Goal: Task Accomplishment & Management: Manage account settings

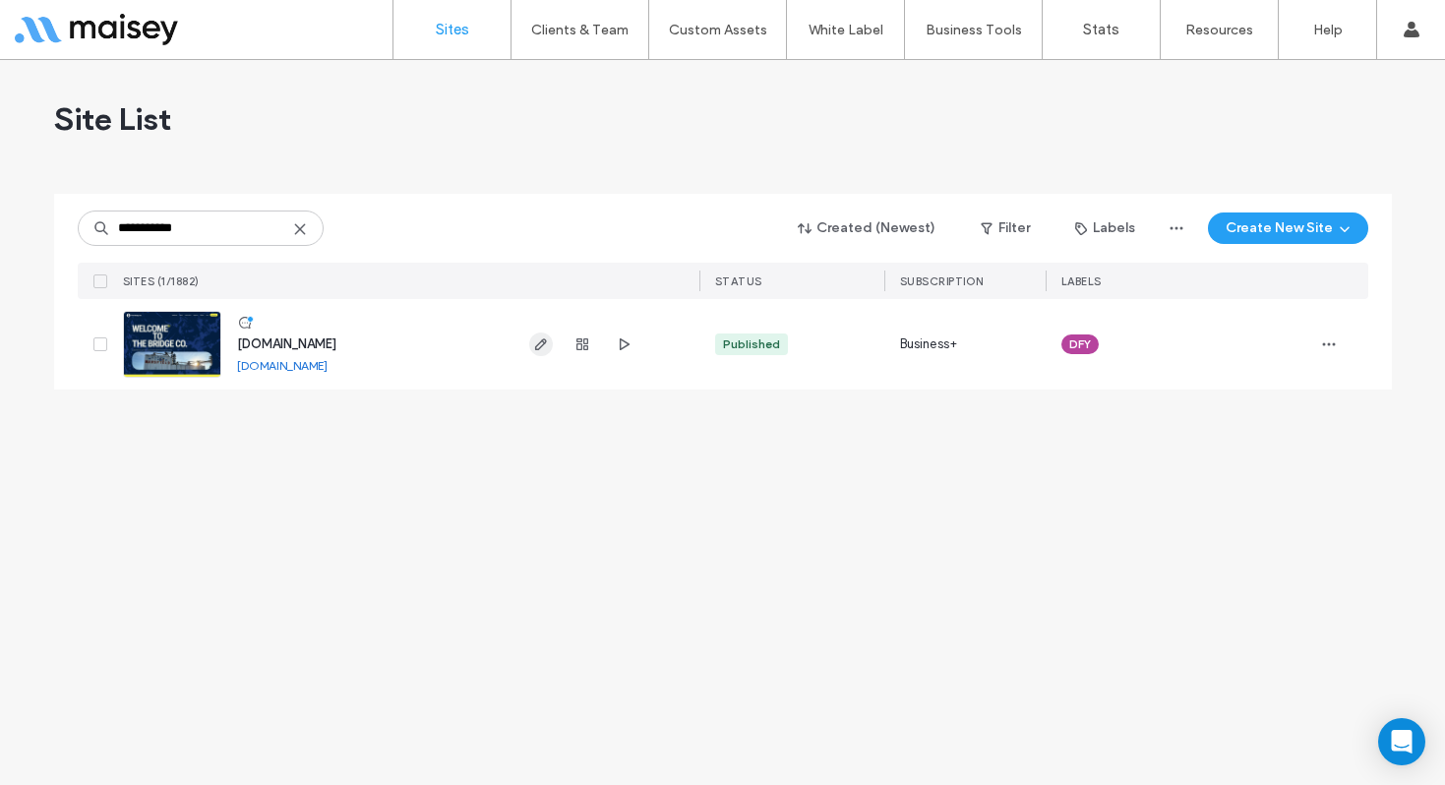
type input "**********"
click at [537, 345] on icon "button" at bounding box center [541, 344] width 16 height 16
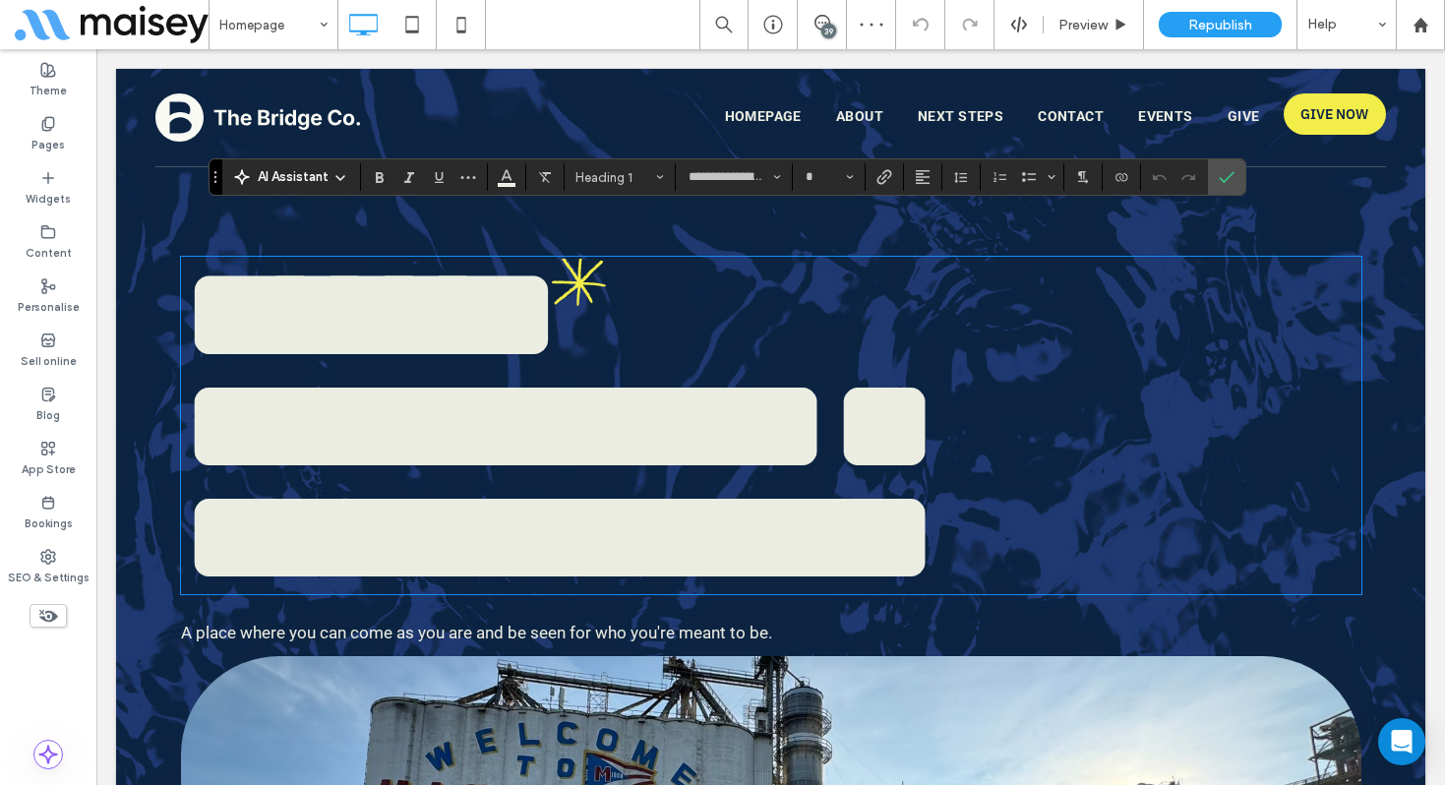
type input "**********"
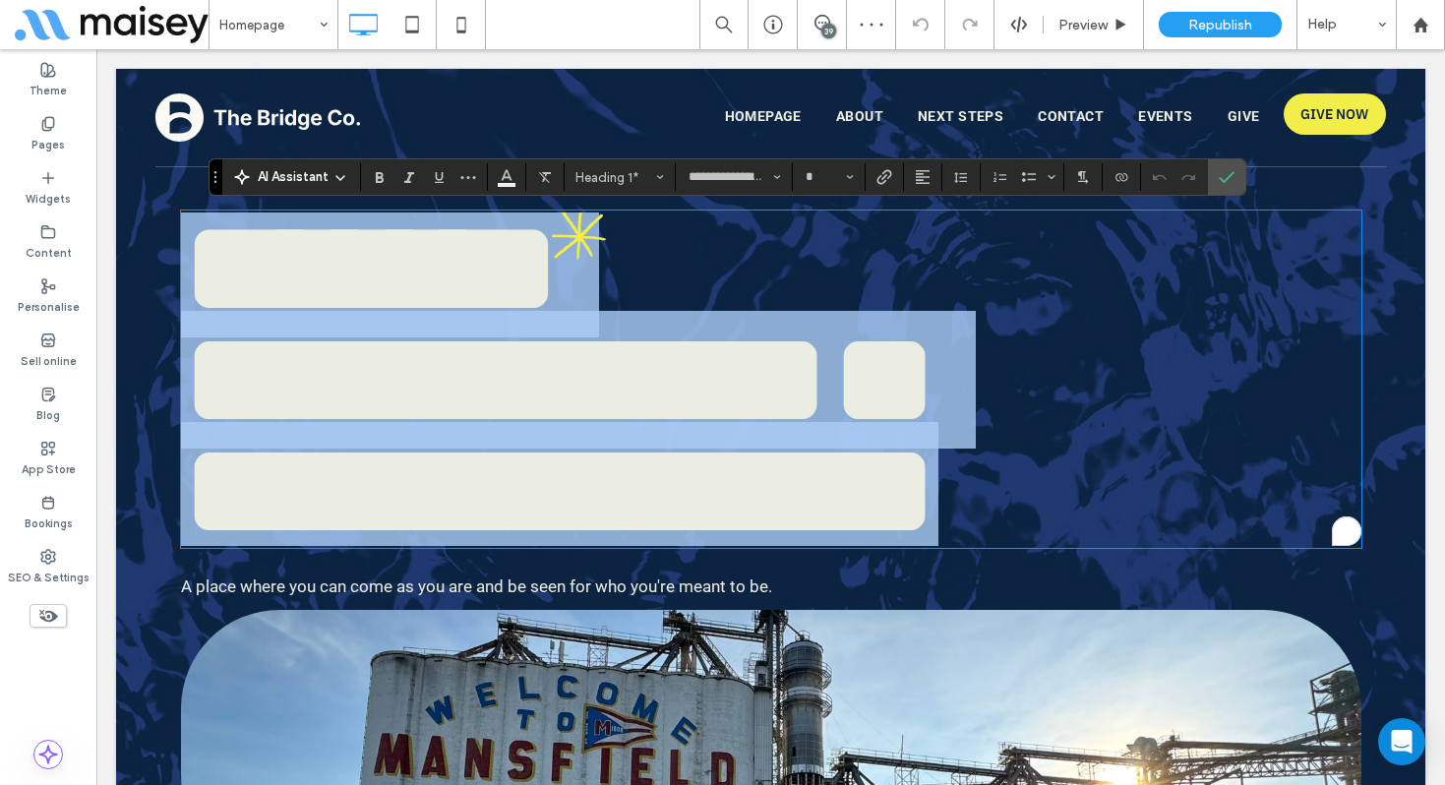
scroll to position [46, 0]
drag, startPoint x: 940, startPoint y: 499, endPoint x: 954, endPoint y: 500, distance: 13.8
click at [938, 500] on span "**********" at bounding box center [559, 435] width 757 height 249
type input "***"
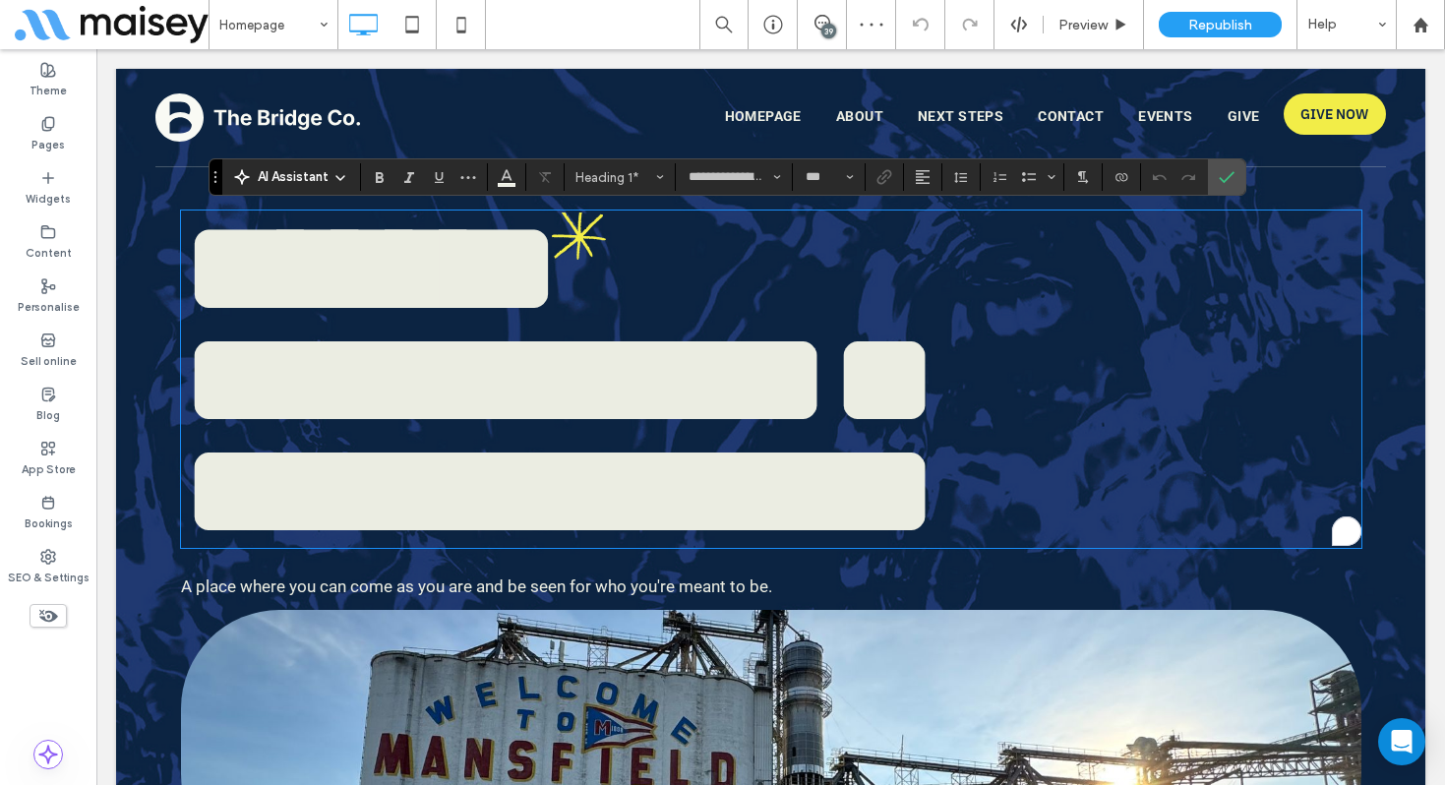
scroll to position [26, 0]
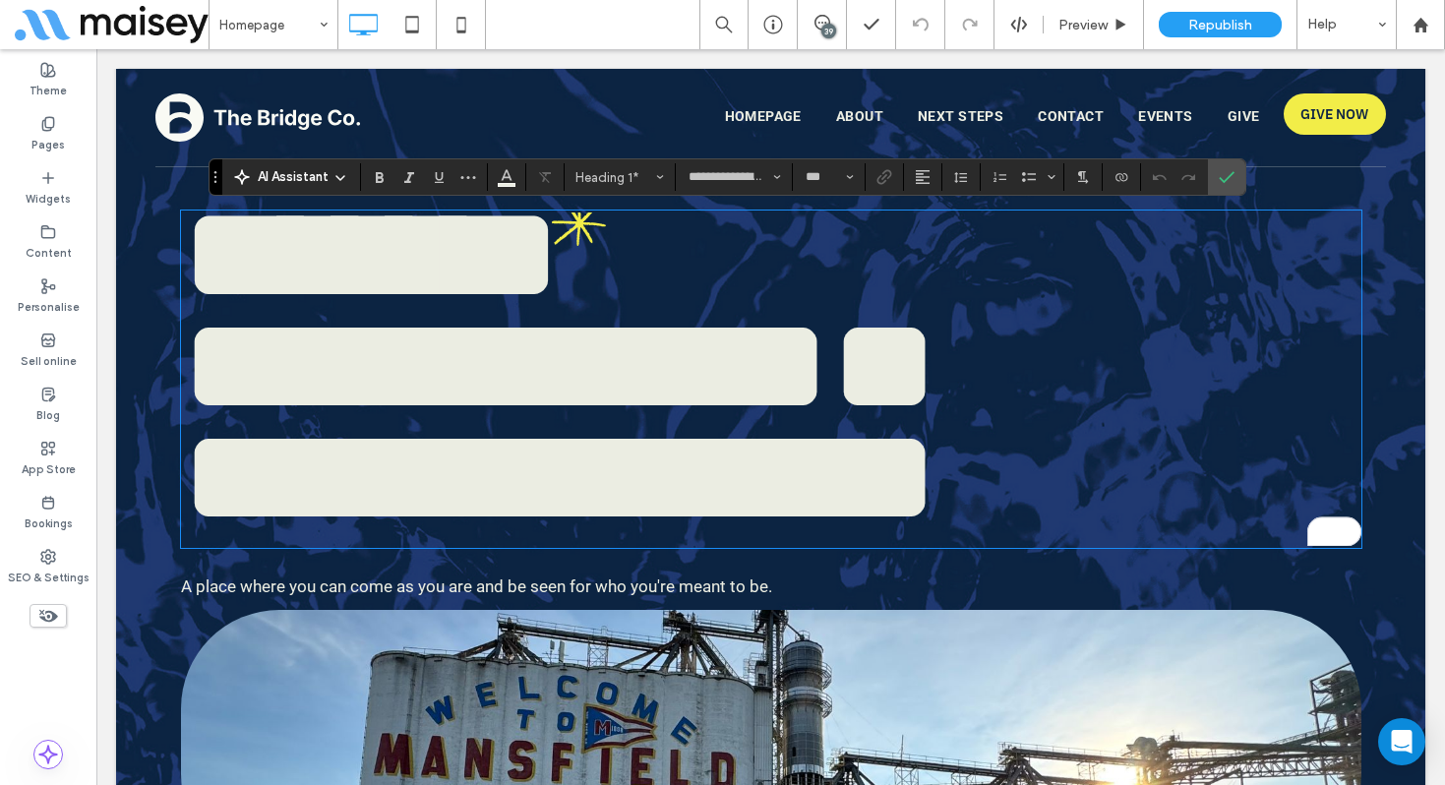
click at [938, 492] on span "**********" at bounding box center [559, 421] width 757 height 249
click at [1230, 176] on use "Confirm" at bounding box center [1227, 177] width 16 height 12
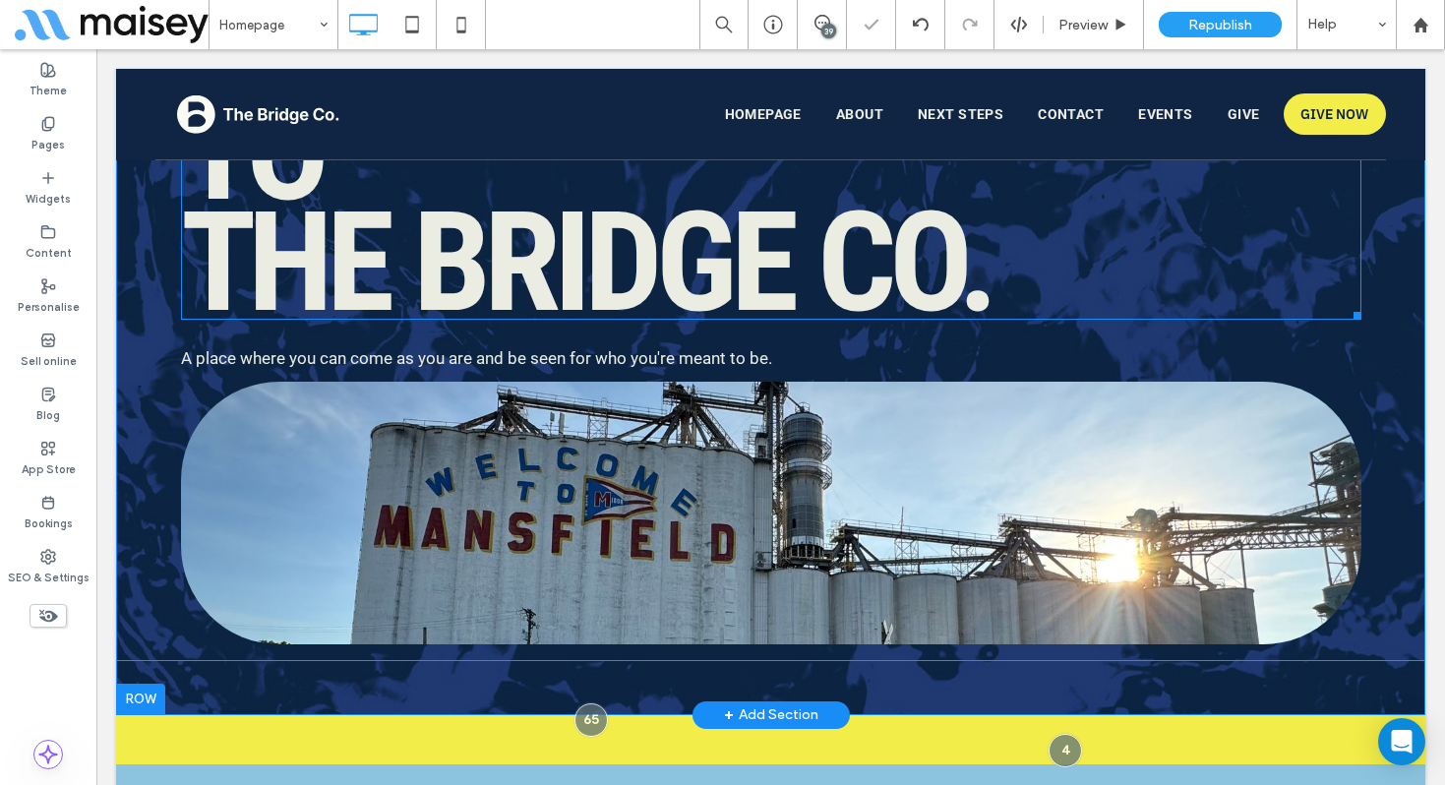
scroll to position [301, 0]
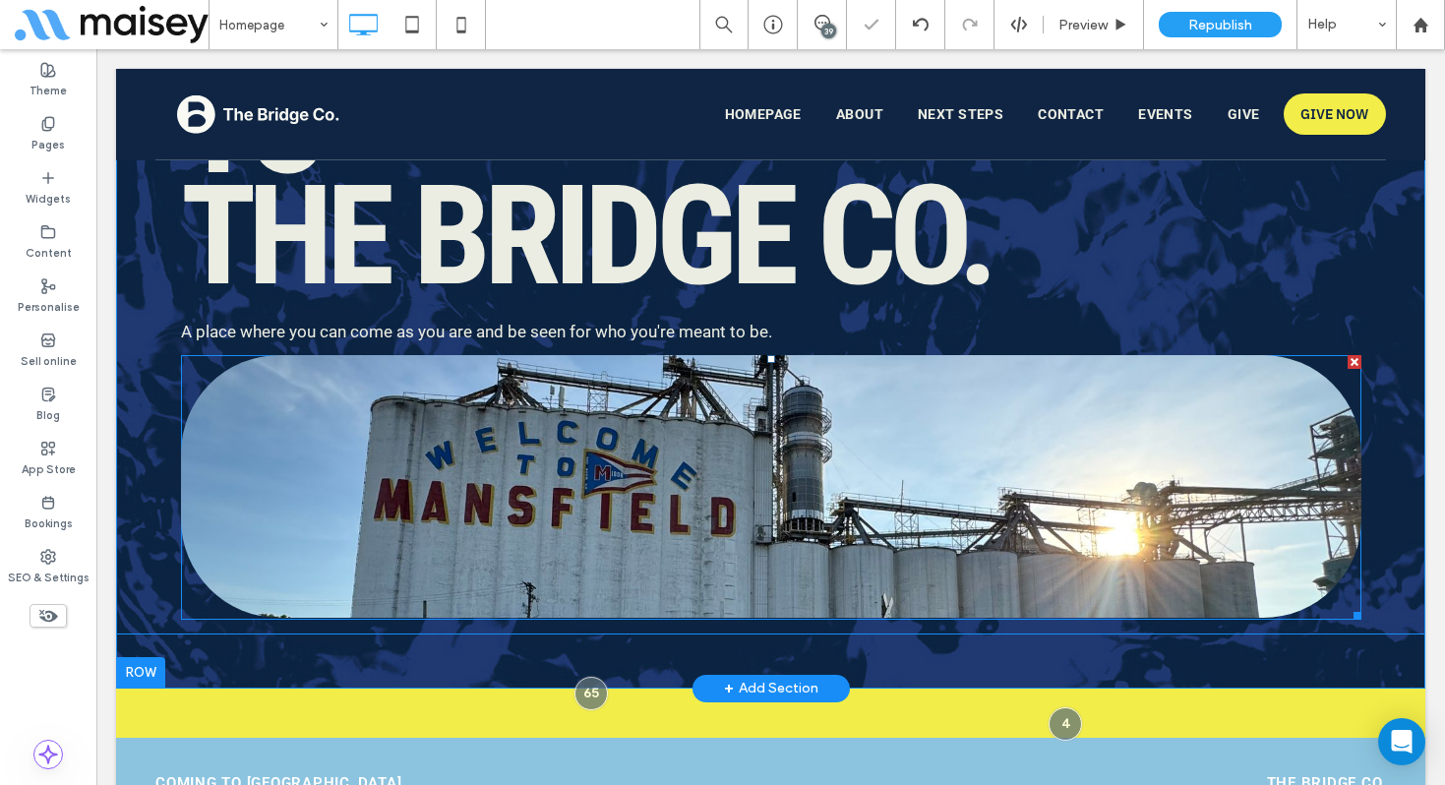
click at [882, 517] on span at bounding box center [771, 487] width 1180 height 265
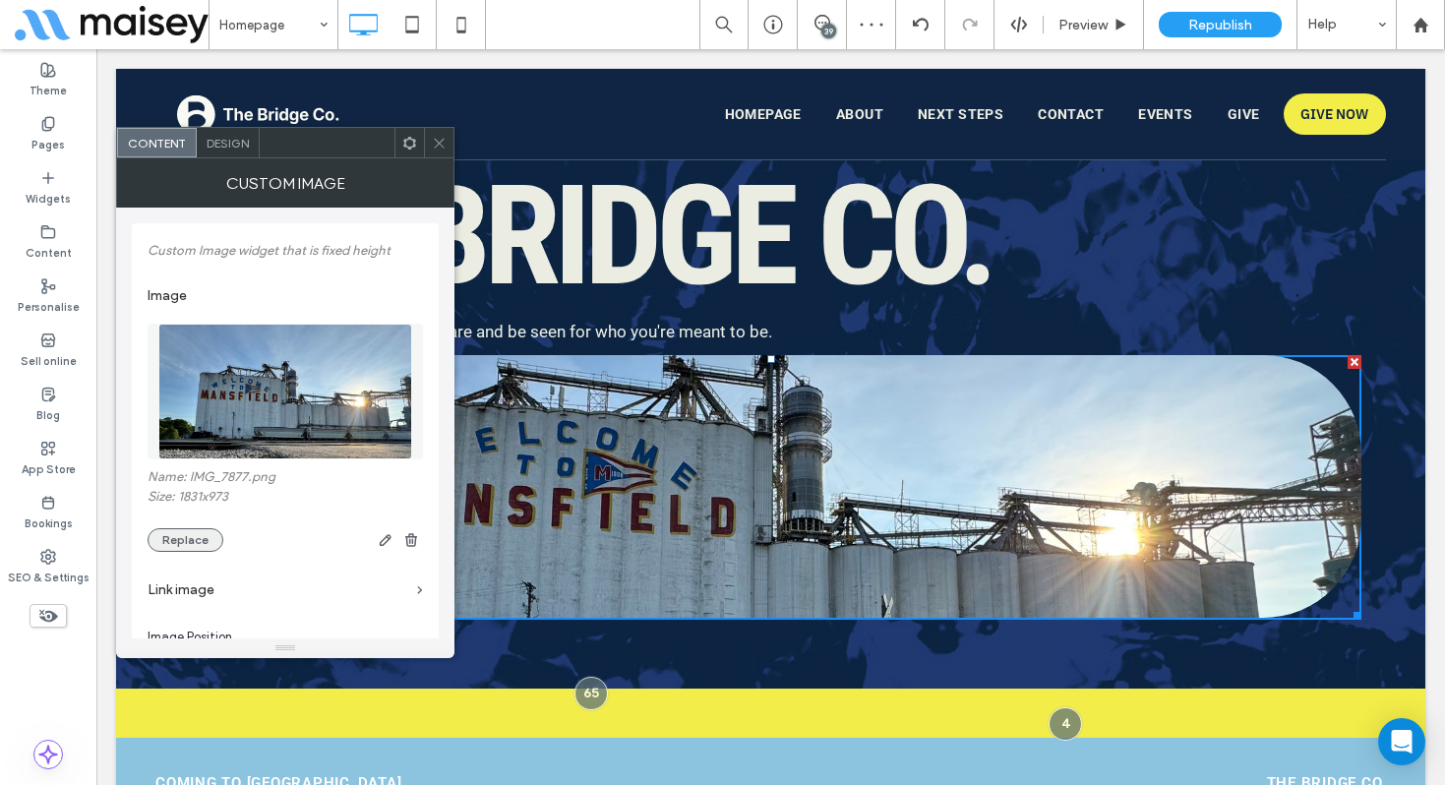
click at [193, 541] on button "Replace" at bounding box center [186, 540] width 76 height 24
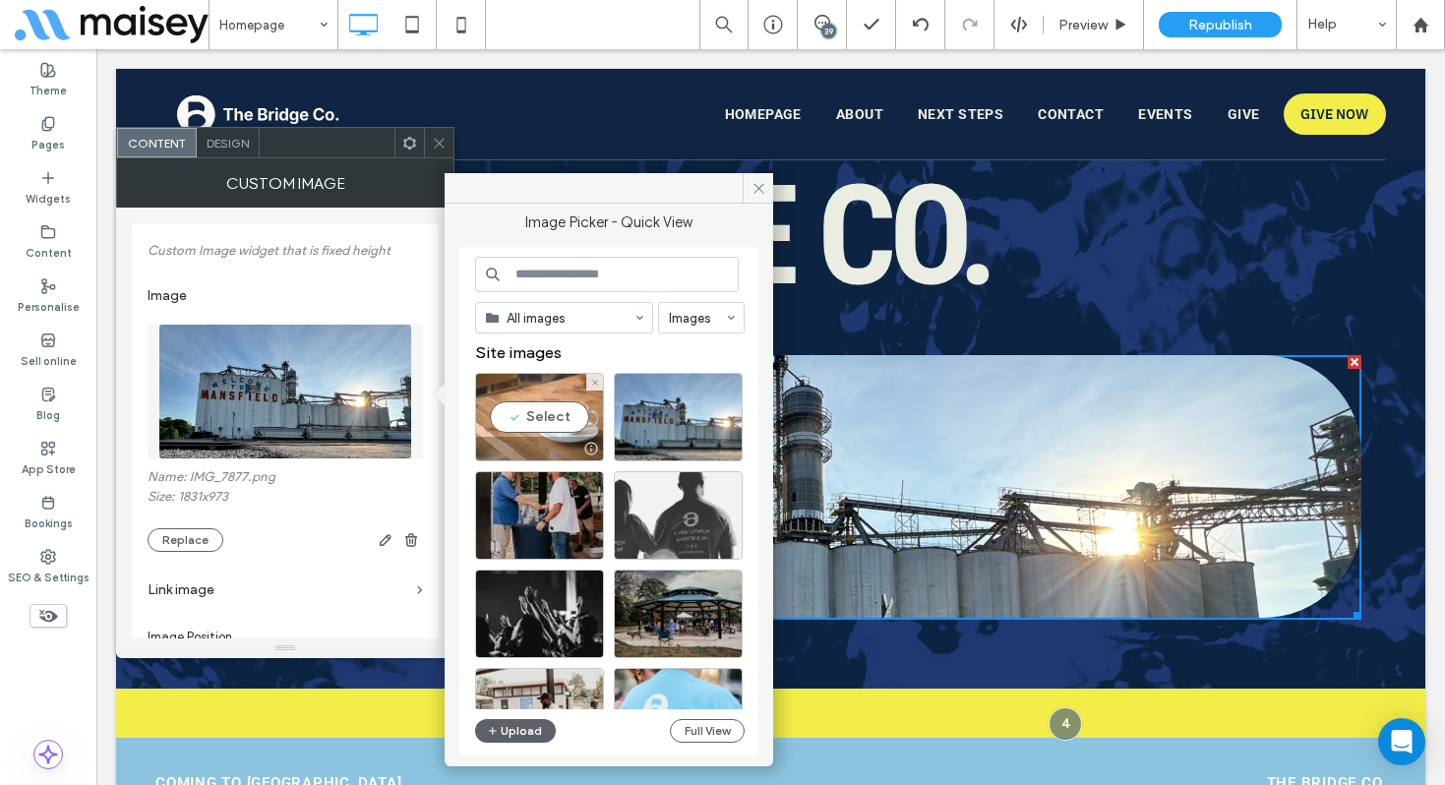
click at [529, 418] on div "Select" at bounding box center [539, 417] width 129 height 89
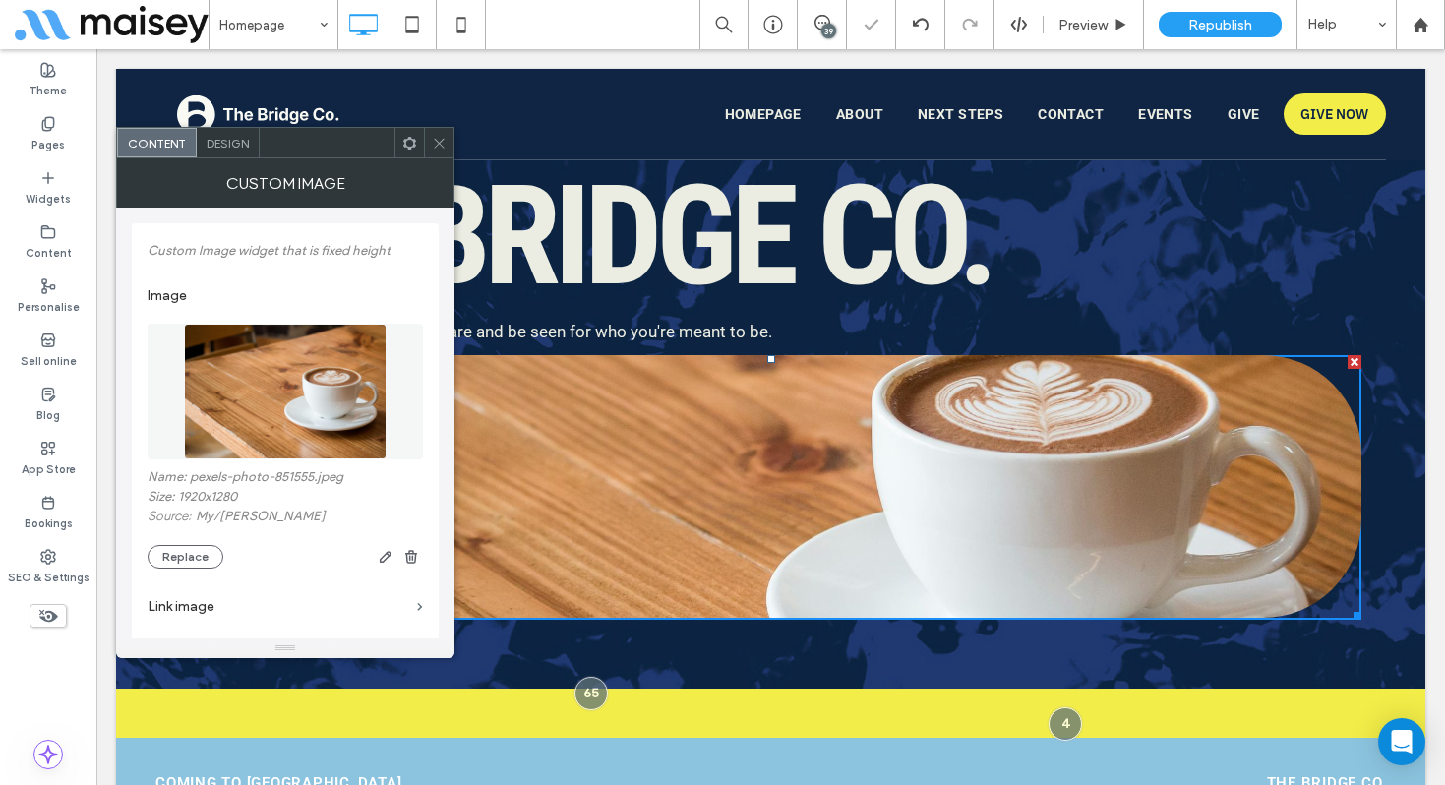
click at [438, 144] on use at bounding box center [439, 143] width 10 height 10
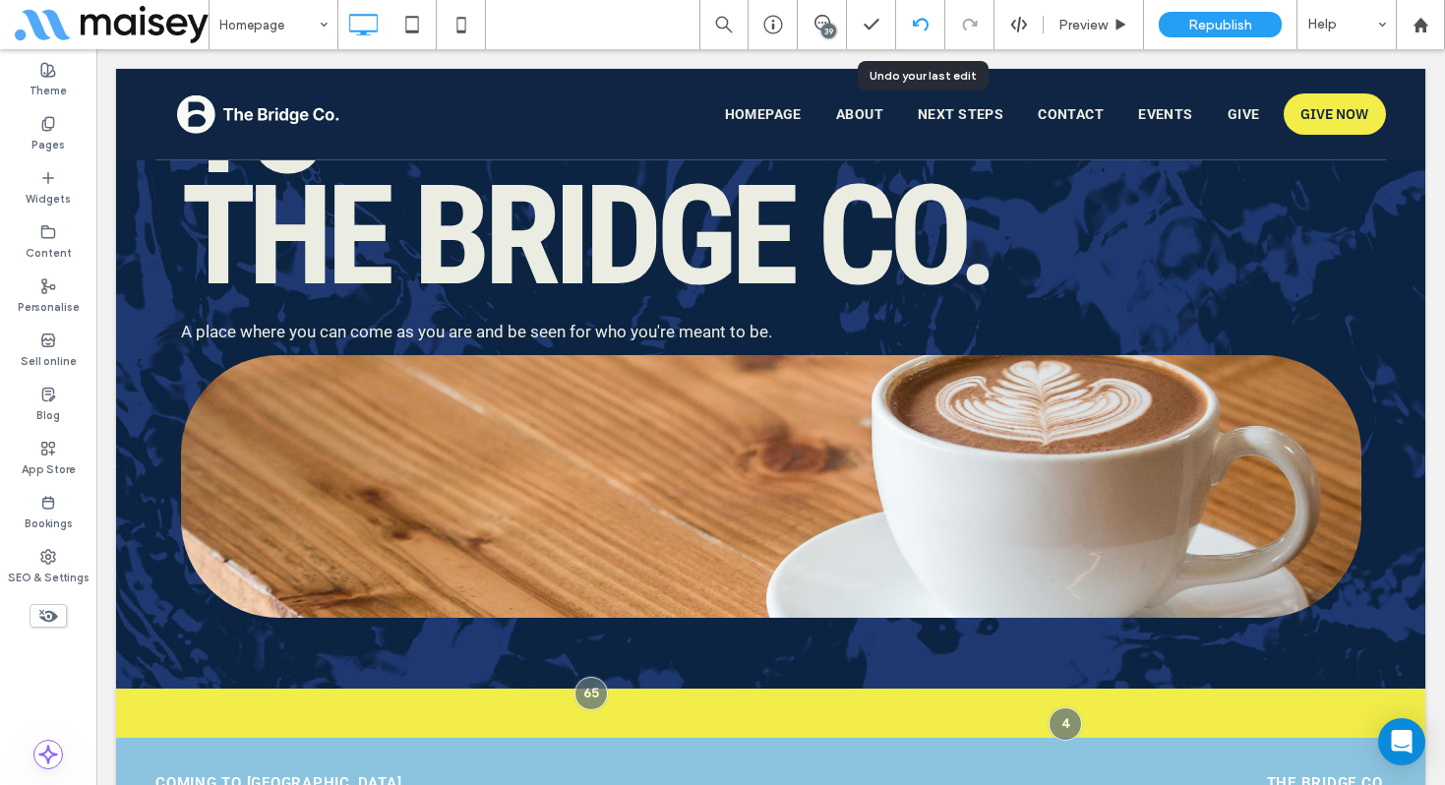
click at [919, 33] on div at bounding box center [920, 24] width 49 height 49
click at [921, 25] on icon at bounding box center [921, 25] width 16 height 16
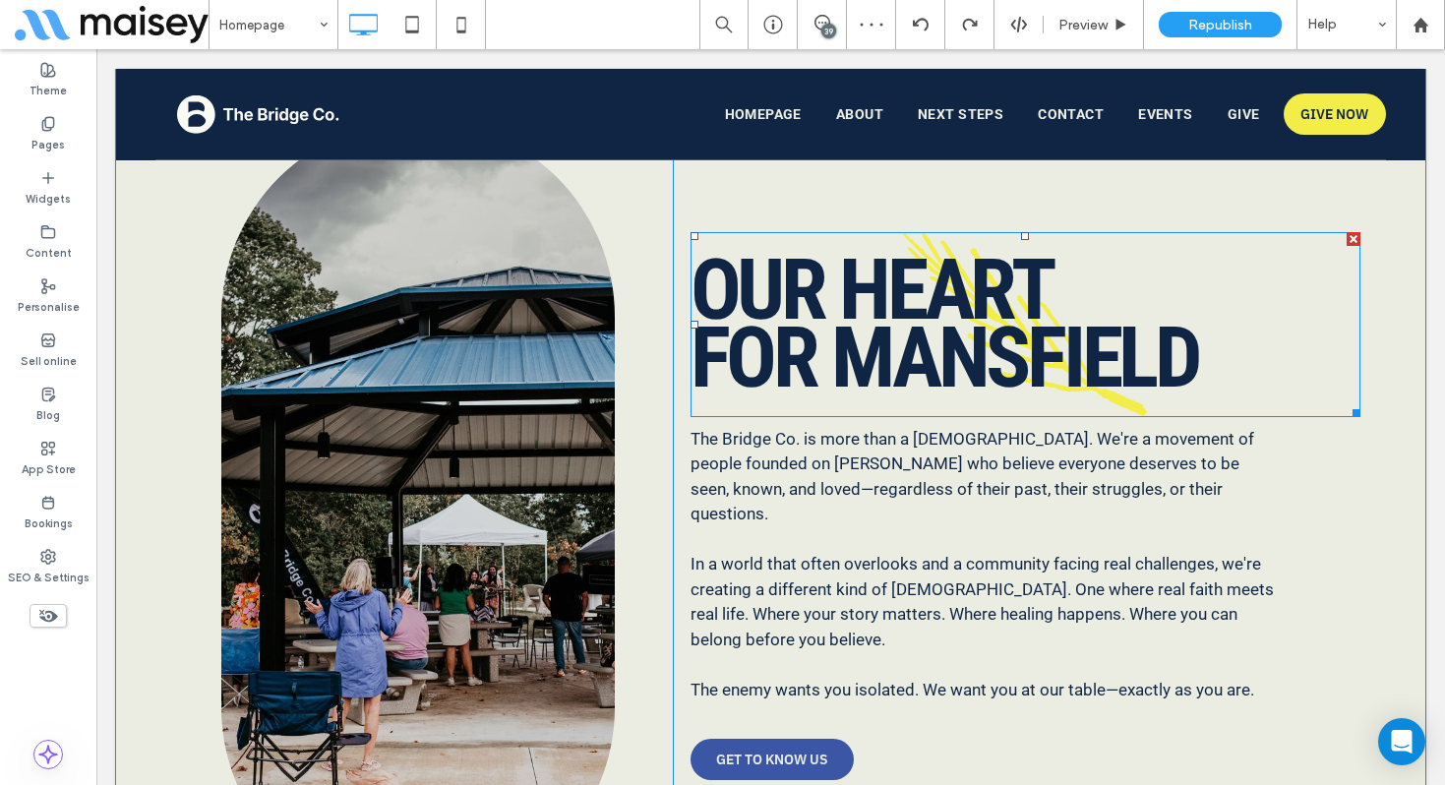
scroll to position [1927, 0]
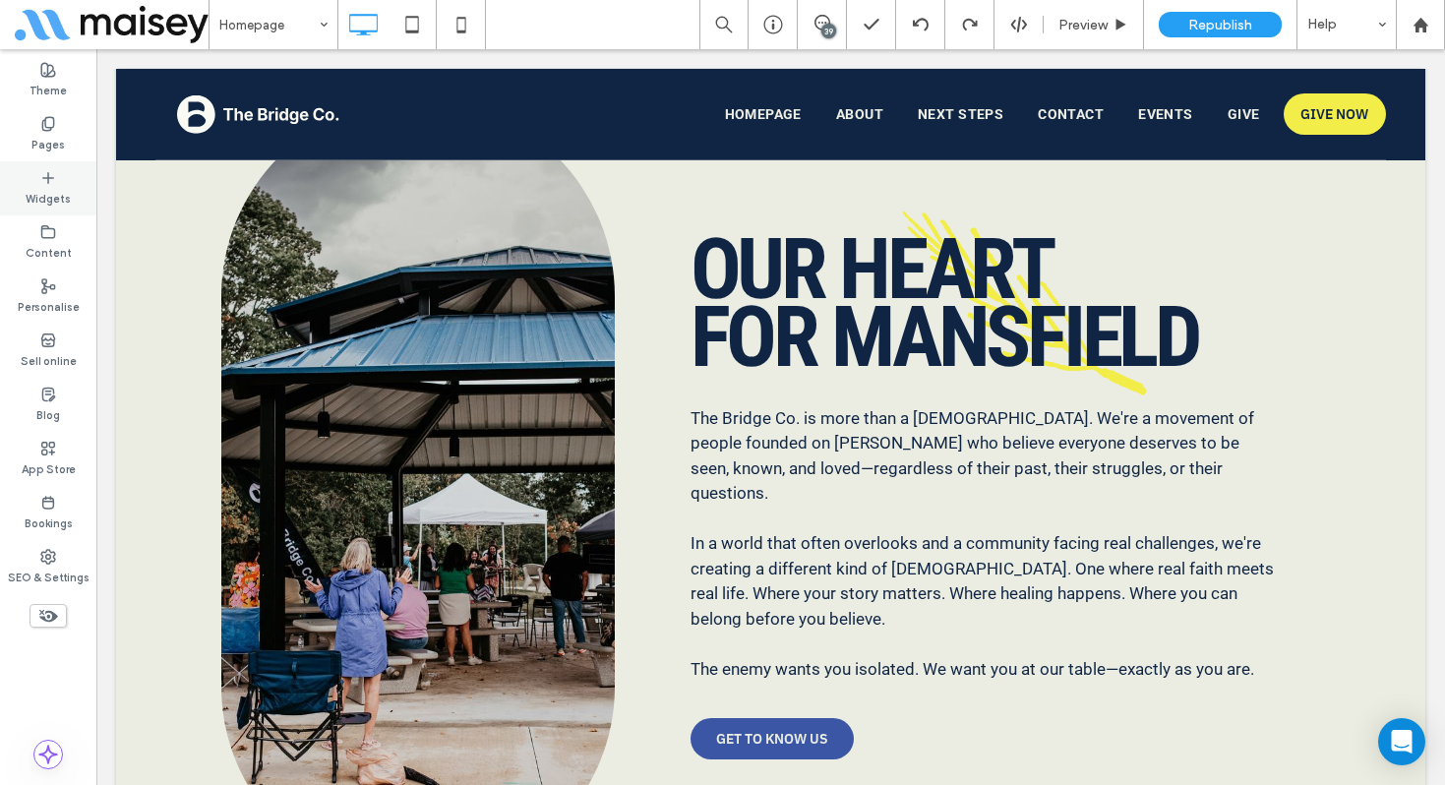
click at [55, 191] on label "Widgets" at bounding box center [48, 197] width 45 height 22
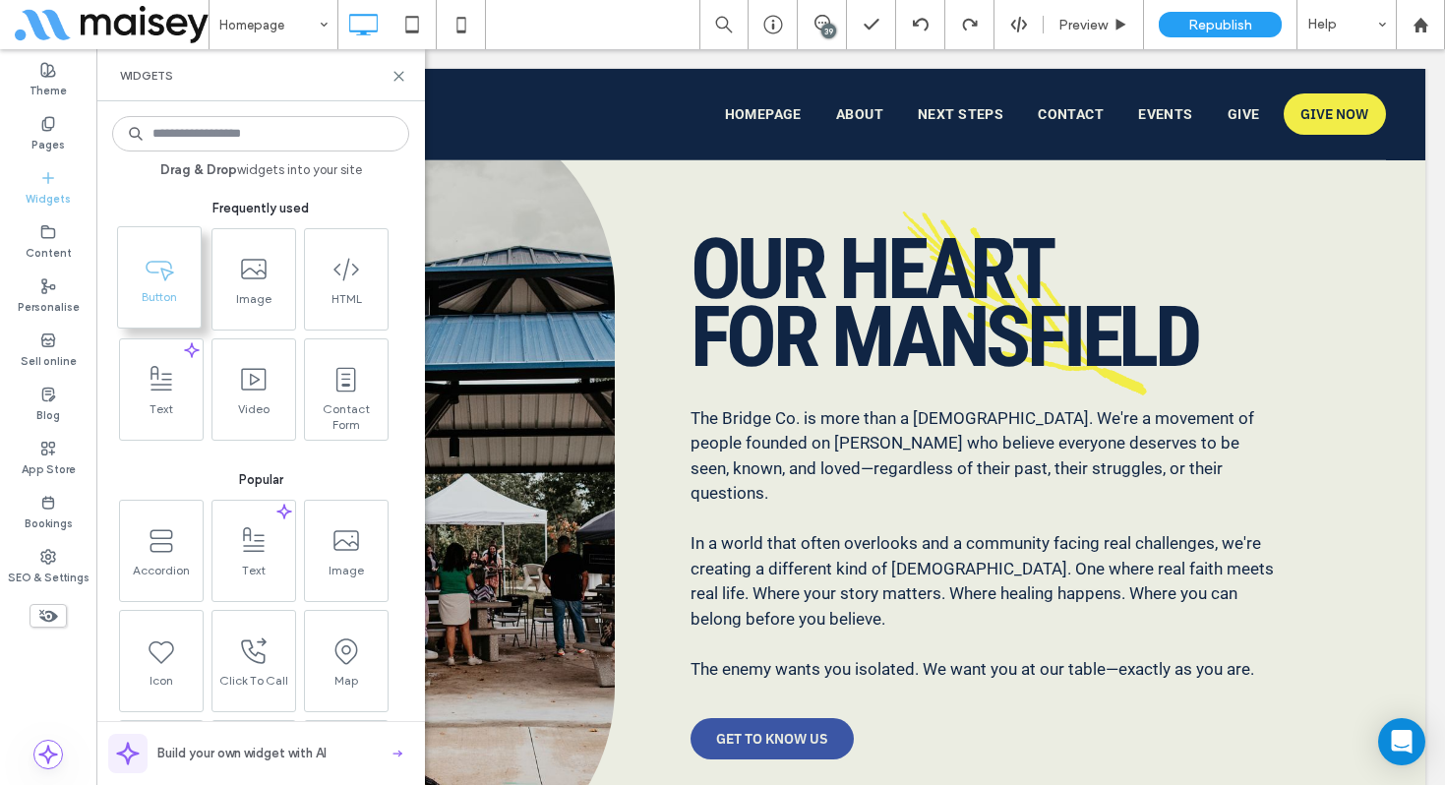
scroll to position [2025, 0]
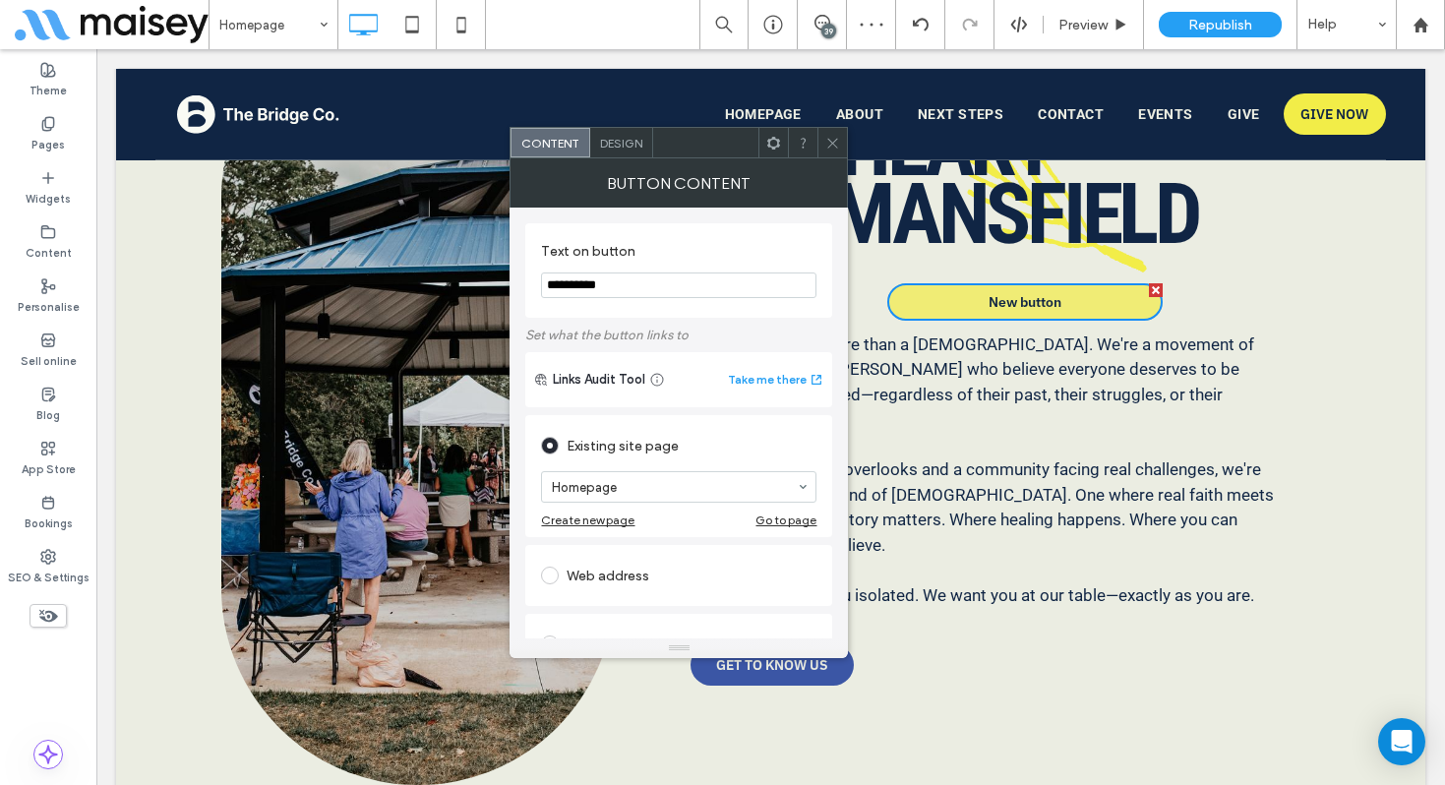
click at [1159, 297] on div at bounding box center [1156, 290] width 14 height 14
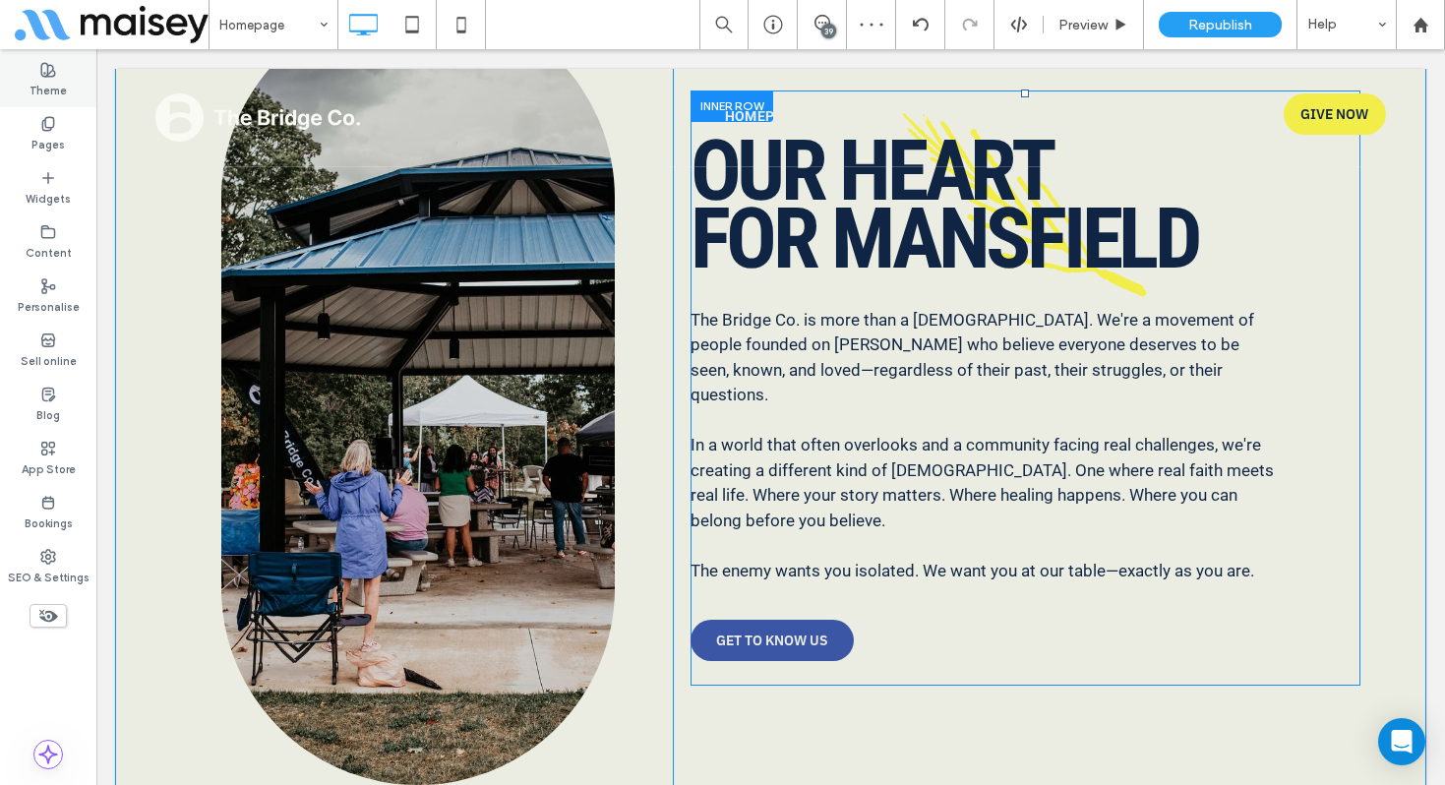
click at [30, 81] on label "Theme" at bounding box center [48, 89] width 37 height 22
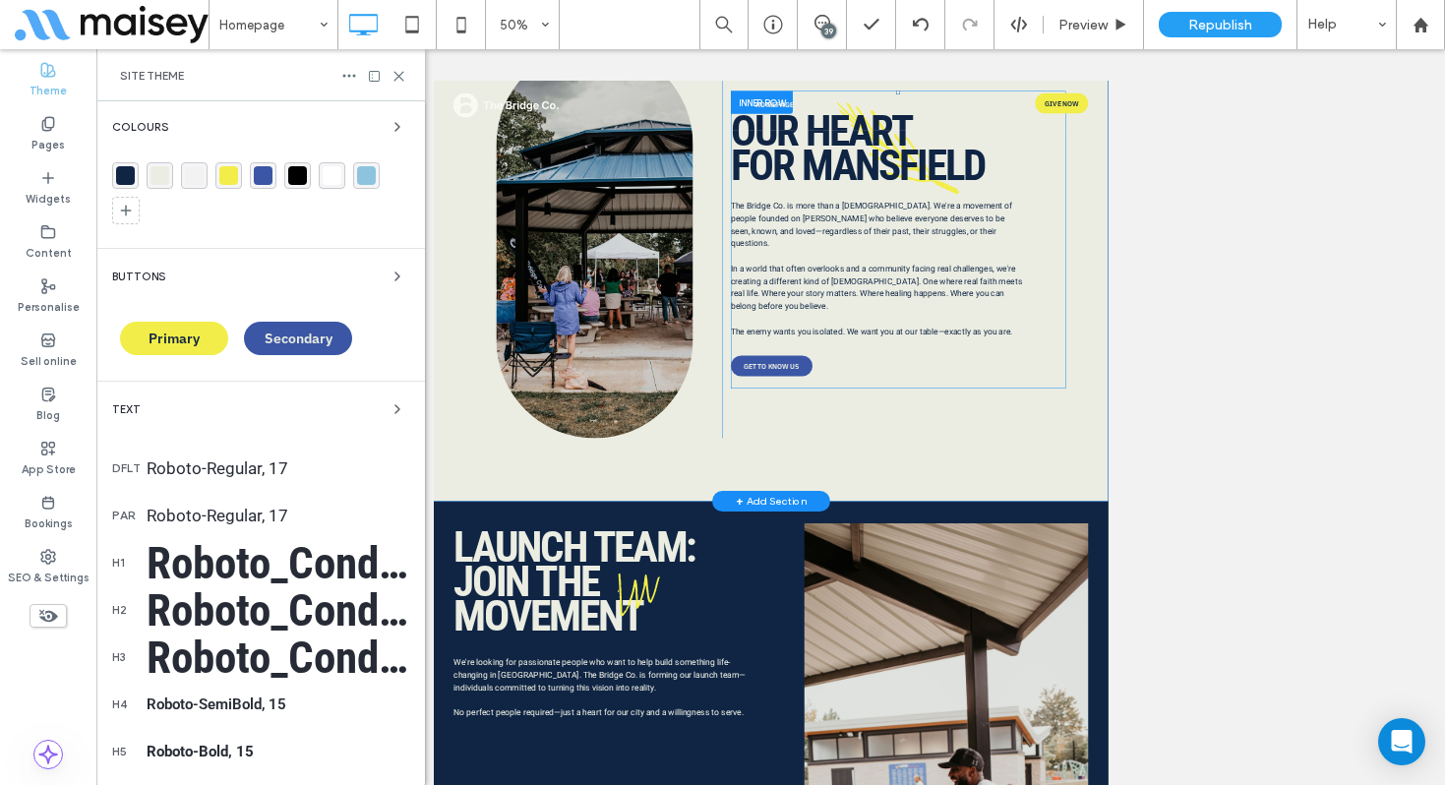
scroll to position [0, 0]
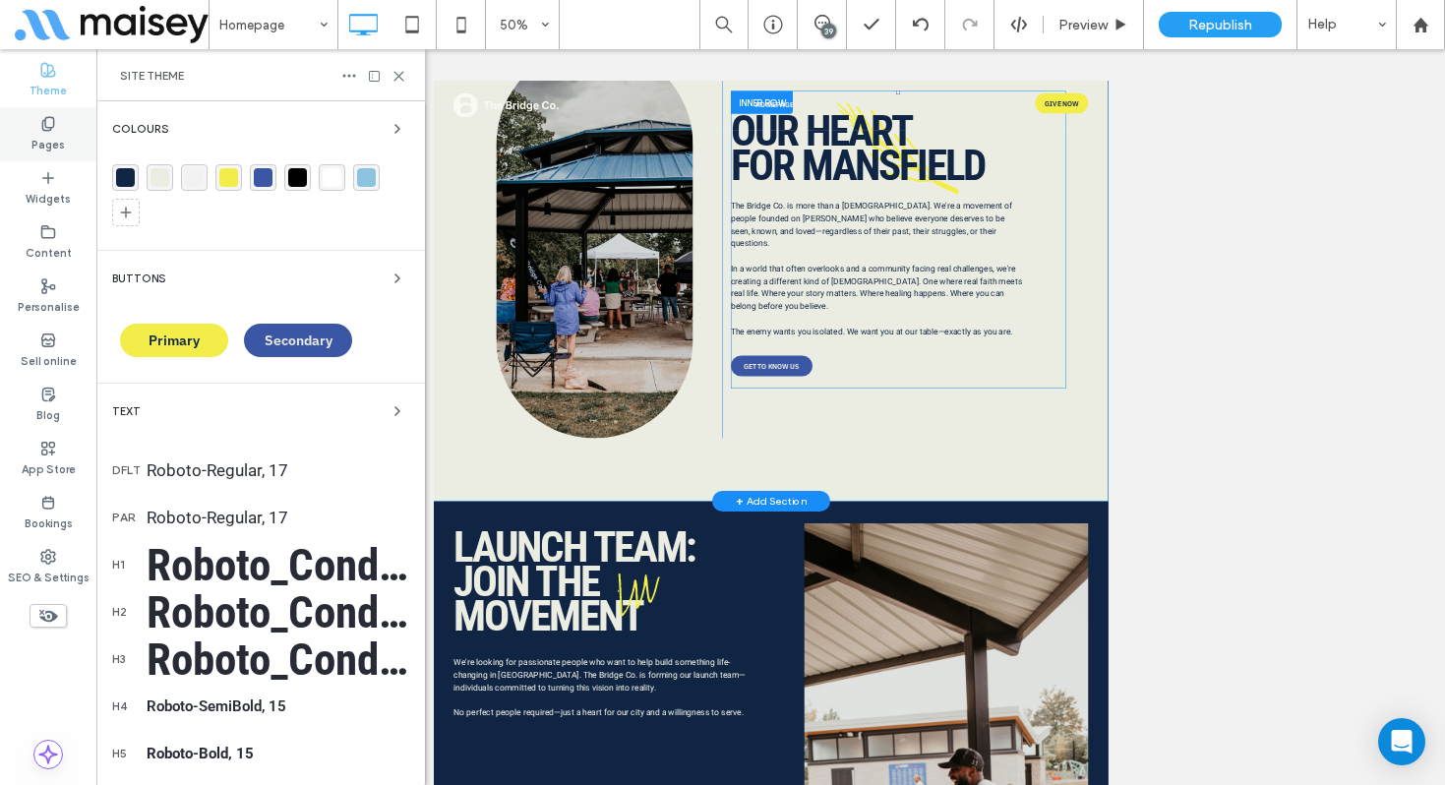
click at [45, 140] on label "Pages" at bounding box center [47, 143] width 33 height 22
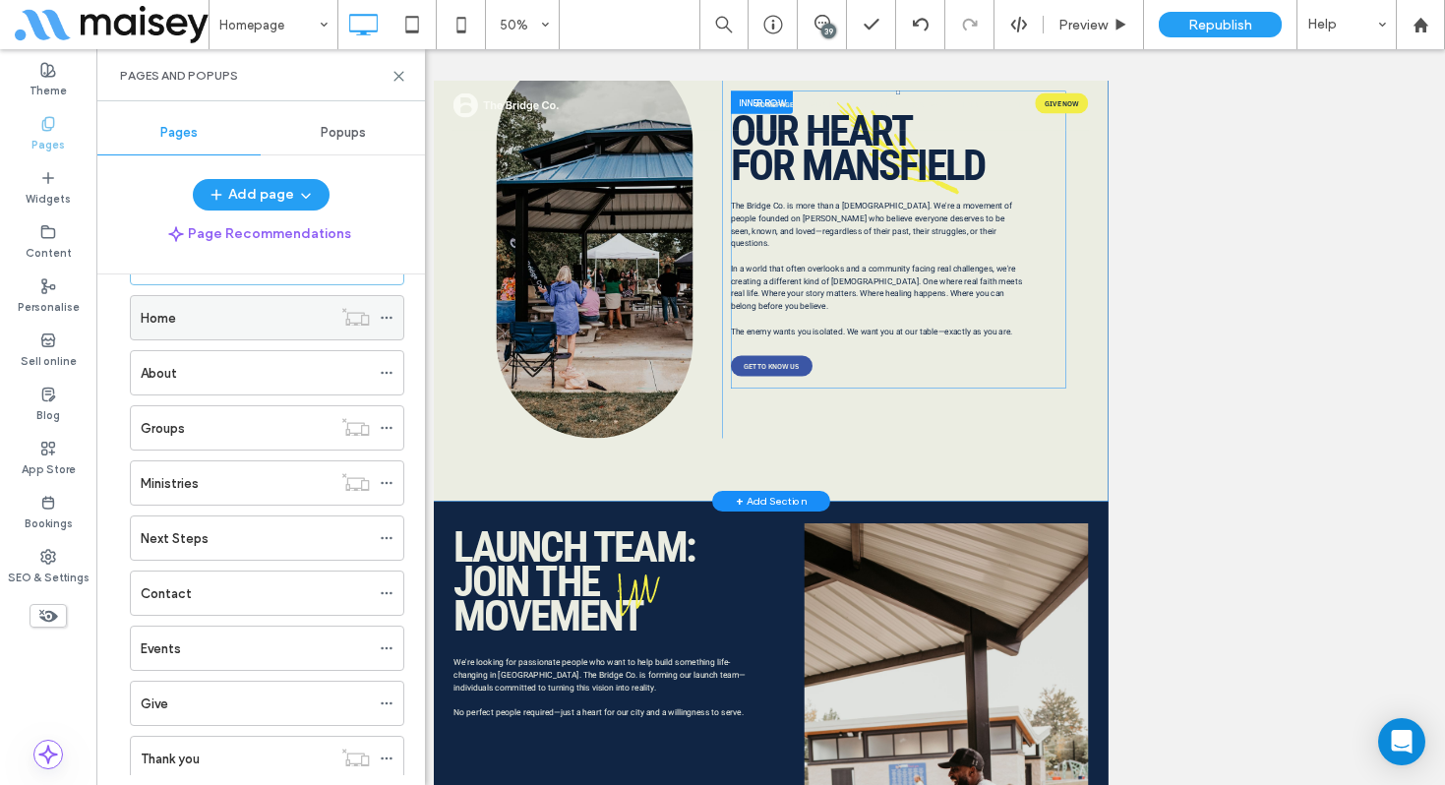
scroll to position [77, 0]
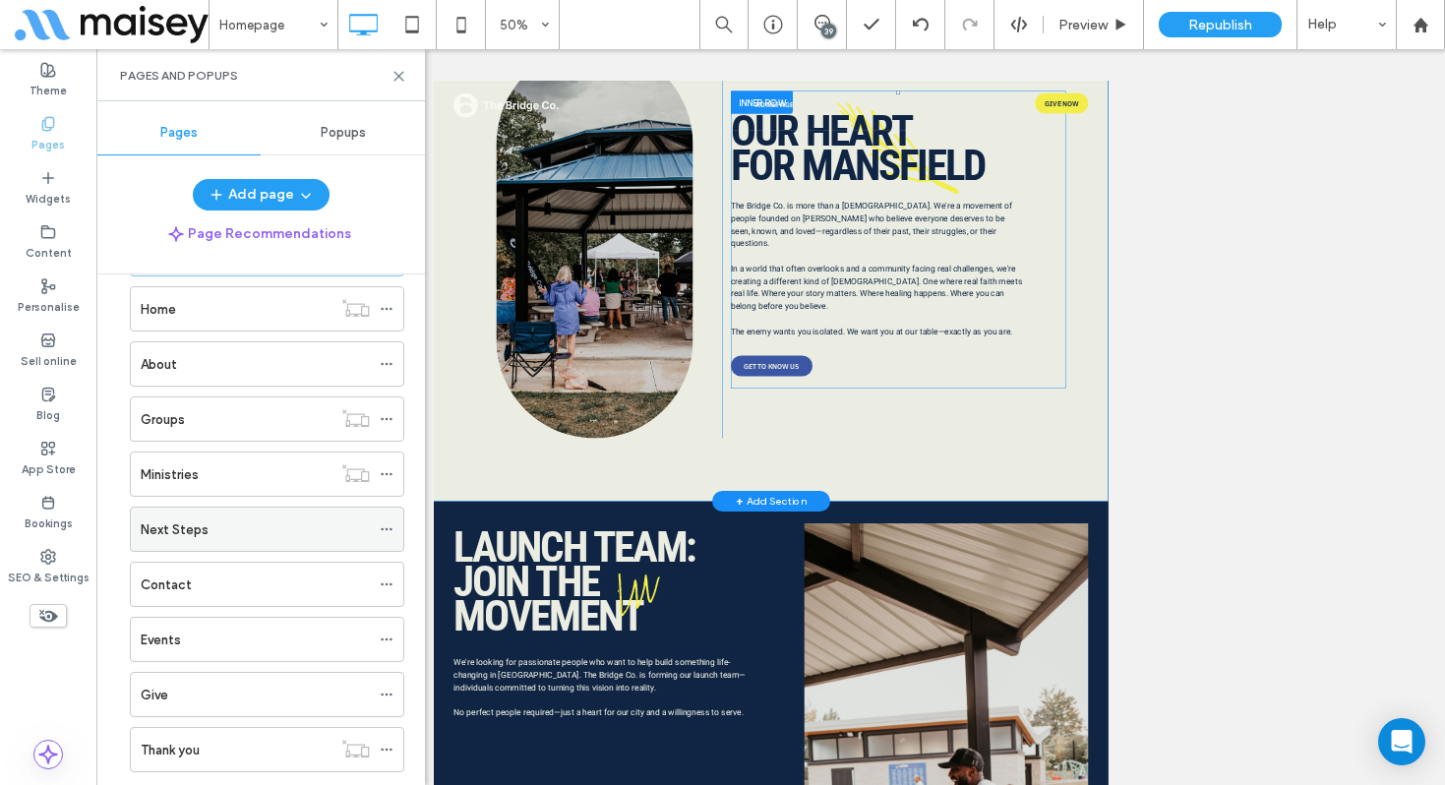
click at [239, 529] on div "Next Steps" at bounding box center [255, 529] width 229 height 21
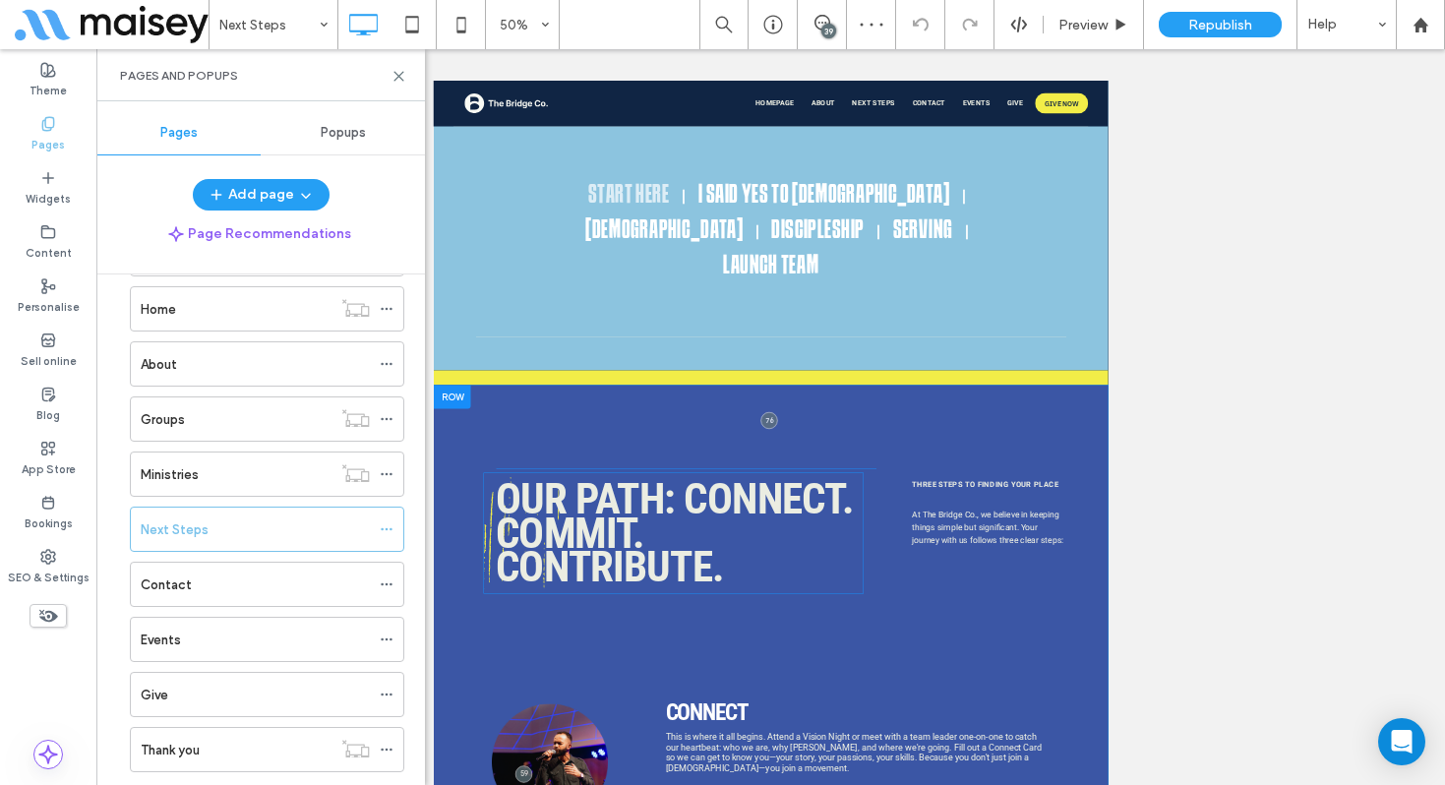
scroll to position [1169, 0]
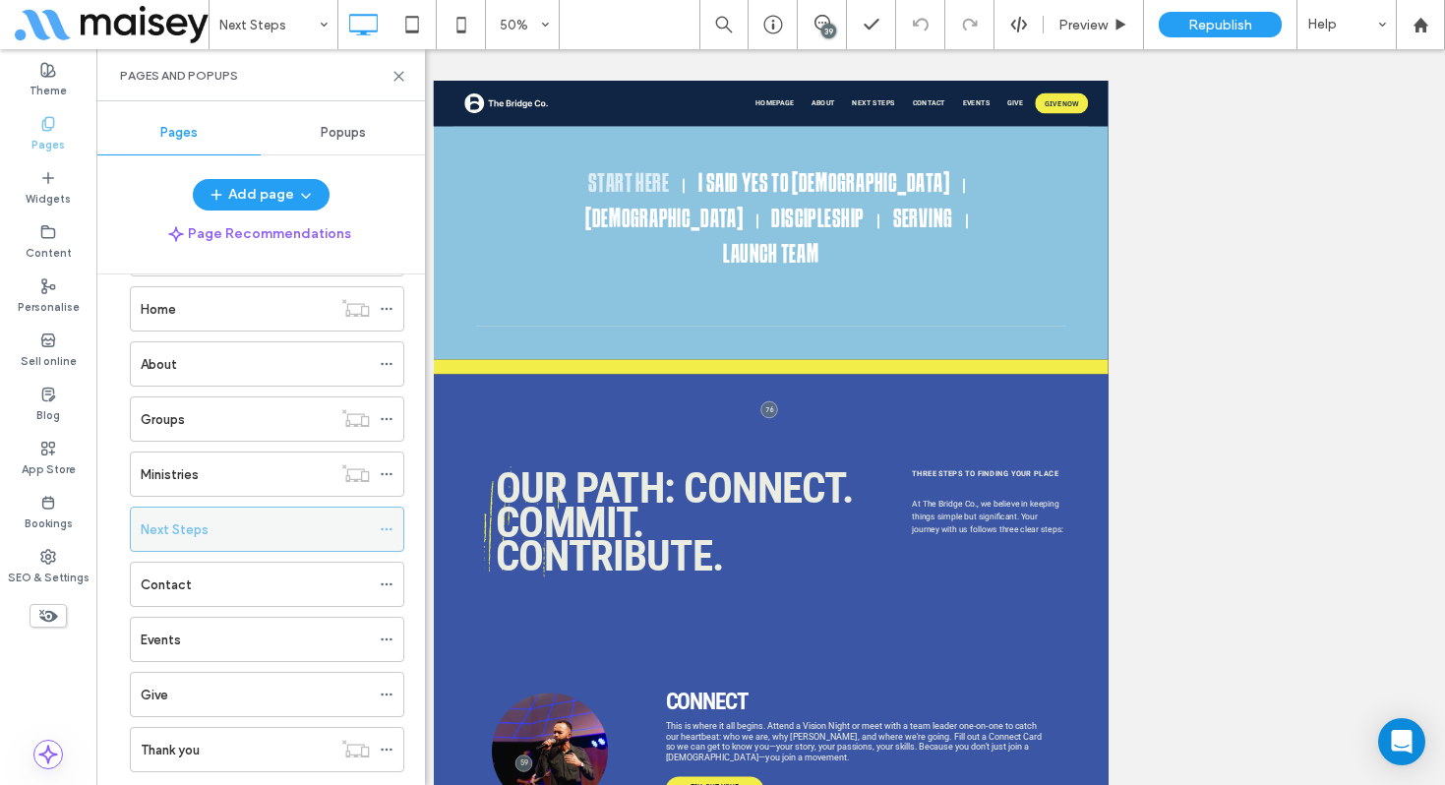
click at [386, 529] on use at bounding box center [386, 529] width 11 height 3
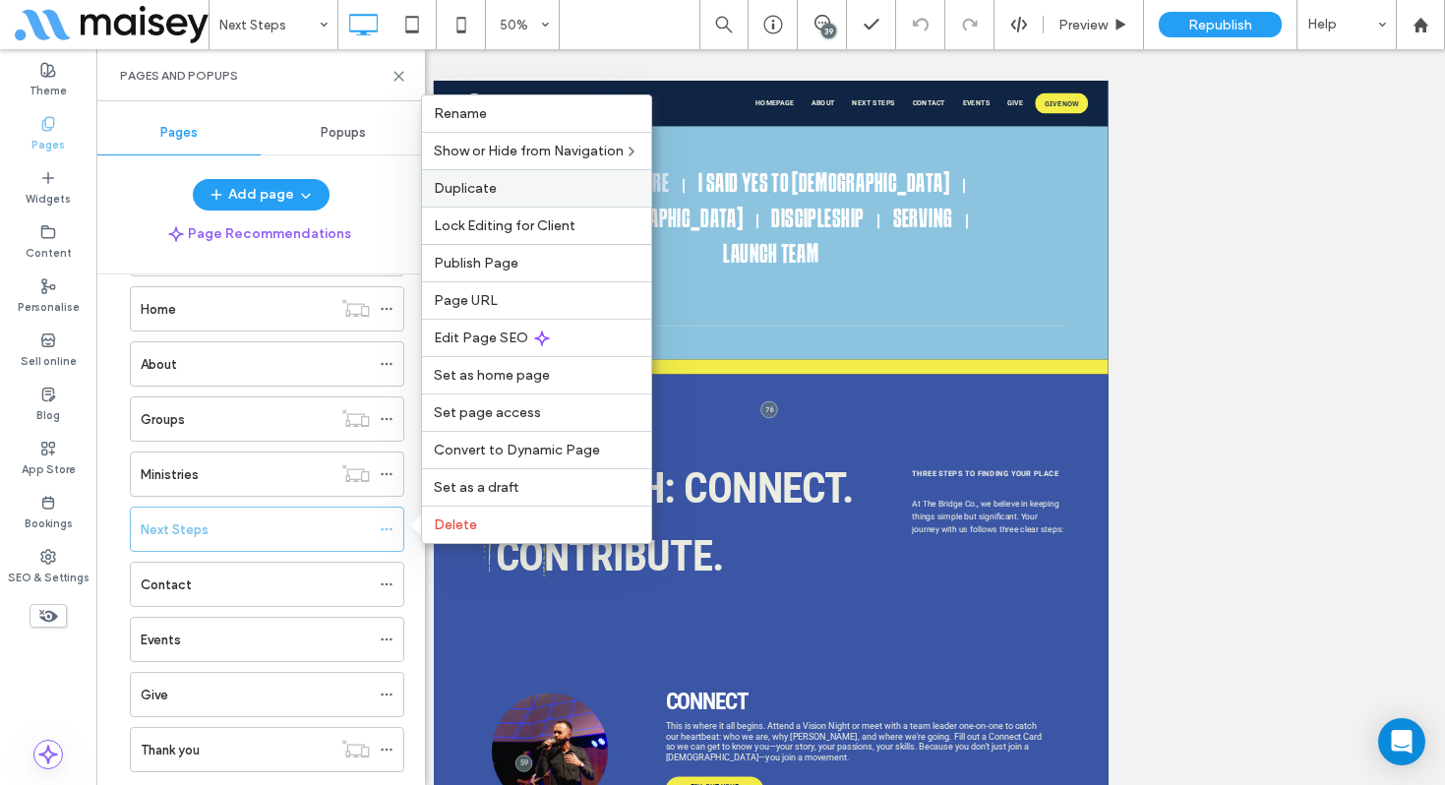
click at [482, 179] on div "Duplicate" at bounding box center [536, 187] width 229 height 37
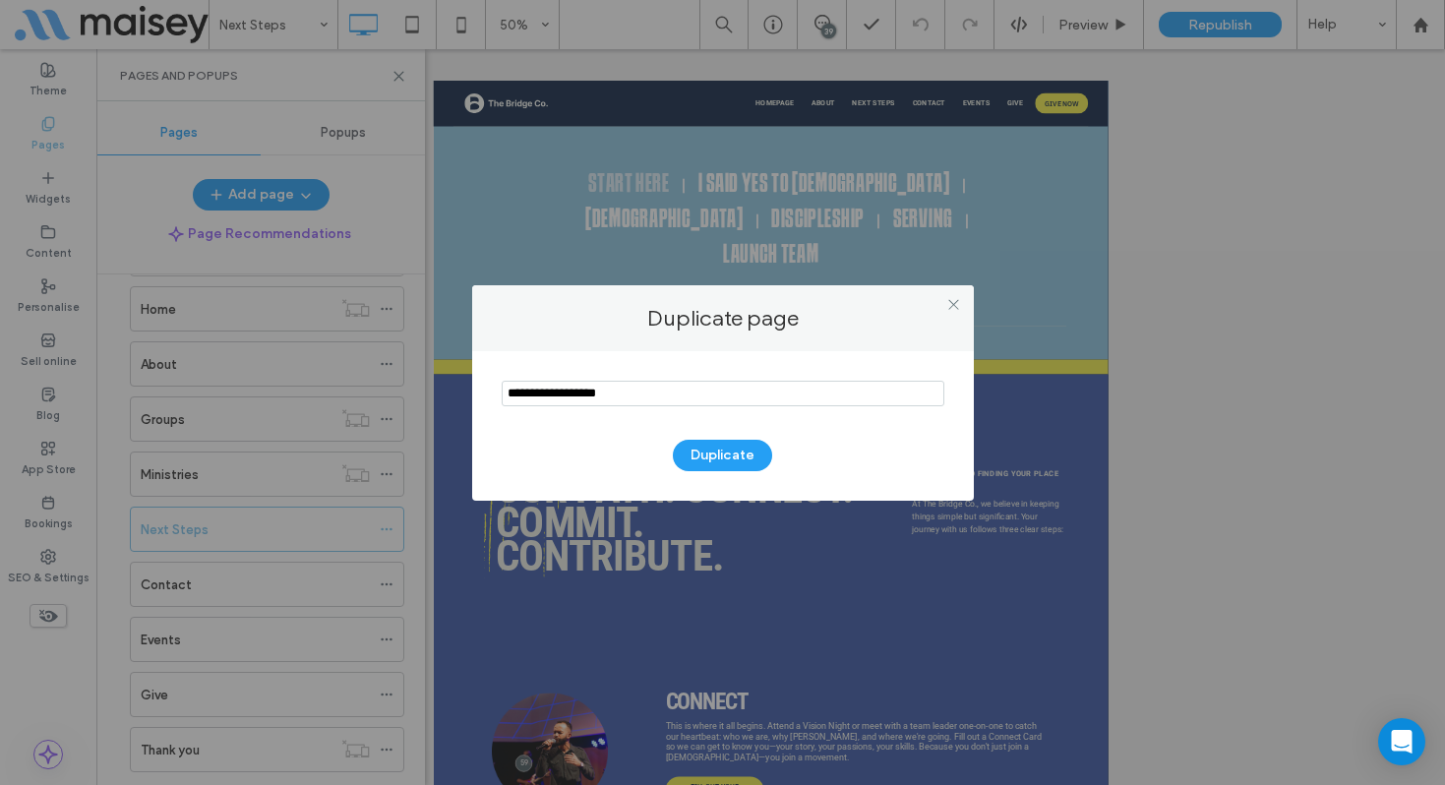
click at [594, 389] on input "notEmpty" at bounding box center [723, 394] width 443 height 26
click at [594, 388] on input "notEmpty" at bounding box center [723, 394] width 443 height 26
type input "*********"
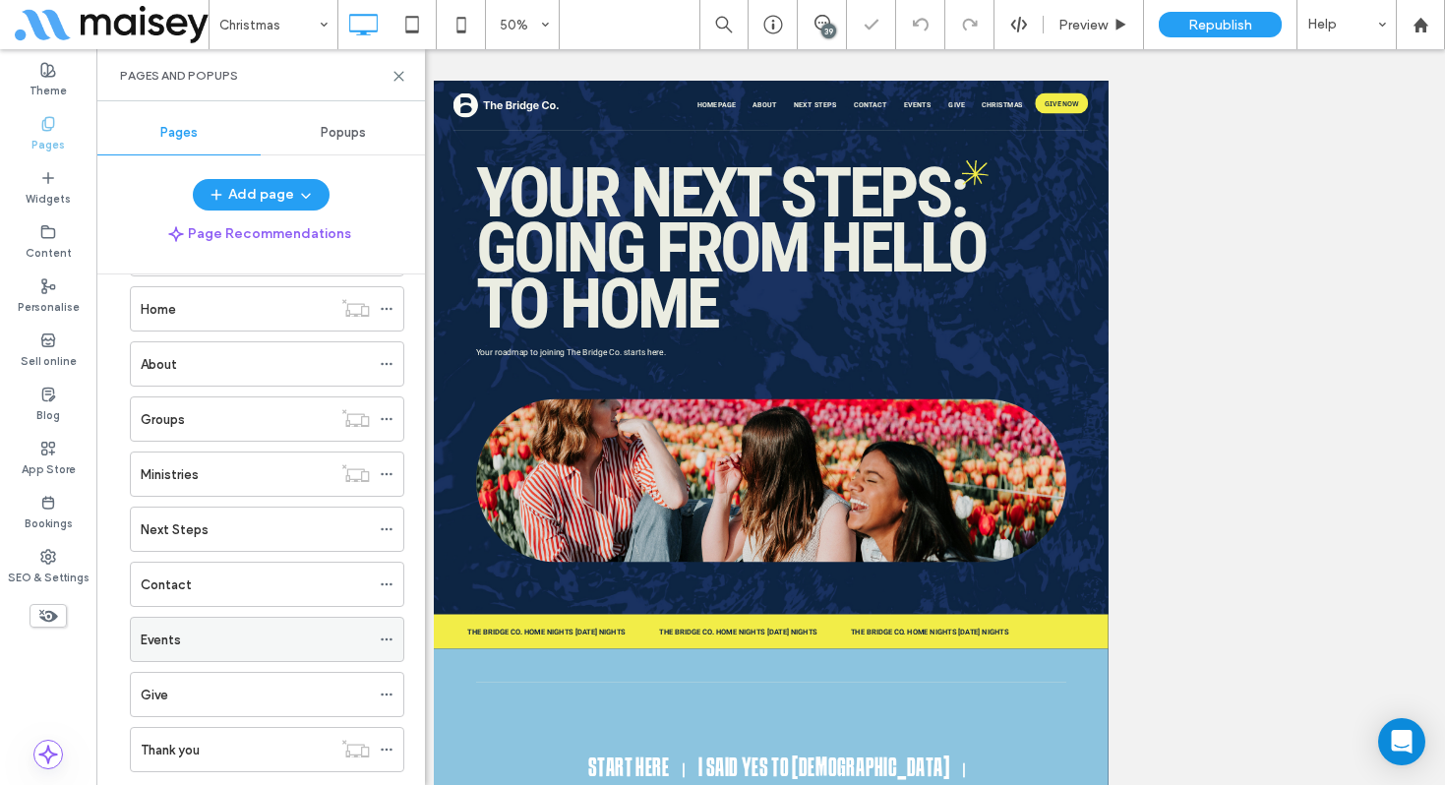
scroll to position [178, 0]
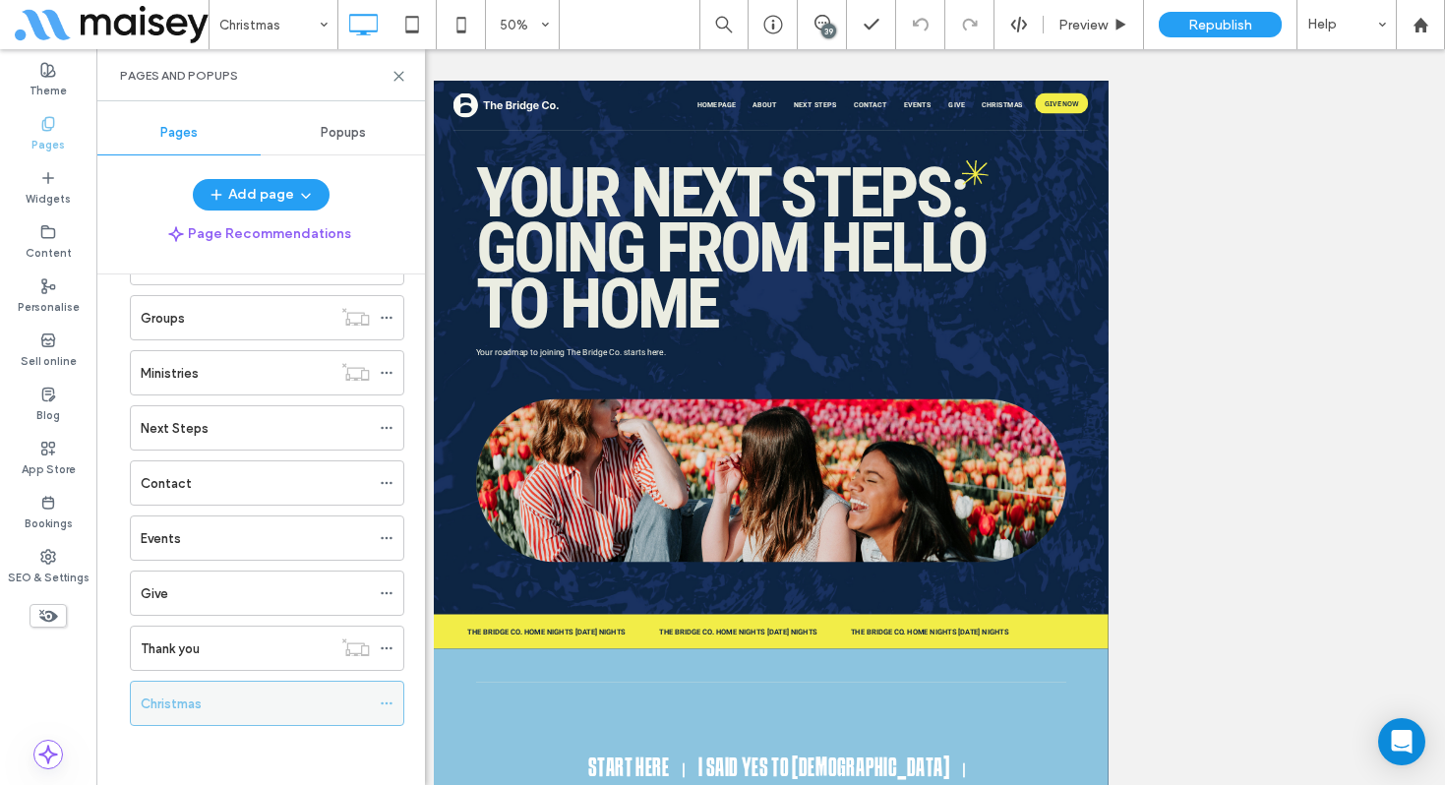
click at [388, 701] on icon at bounding box center [387, 703] width 14 height 14
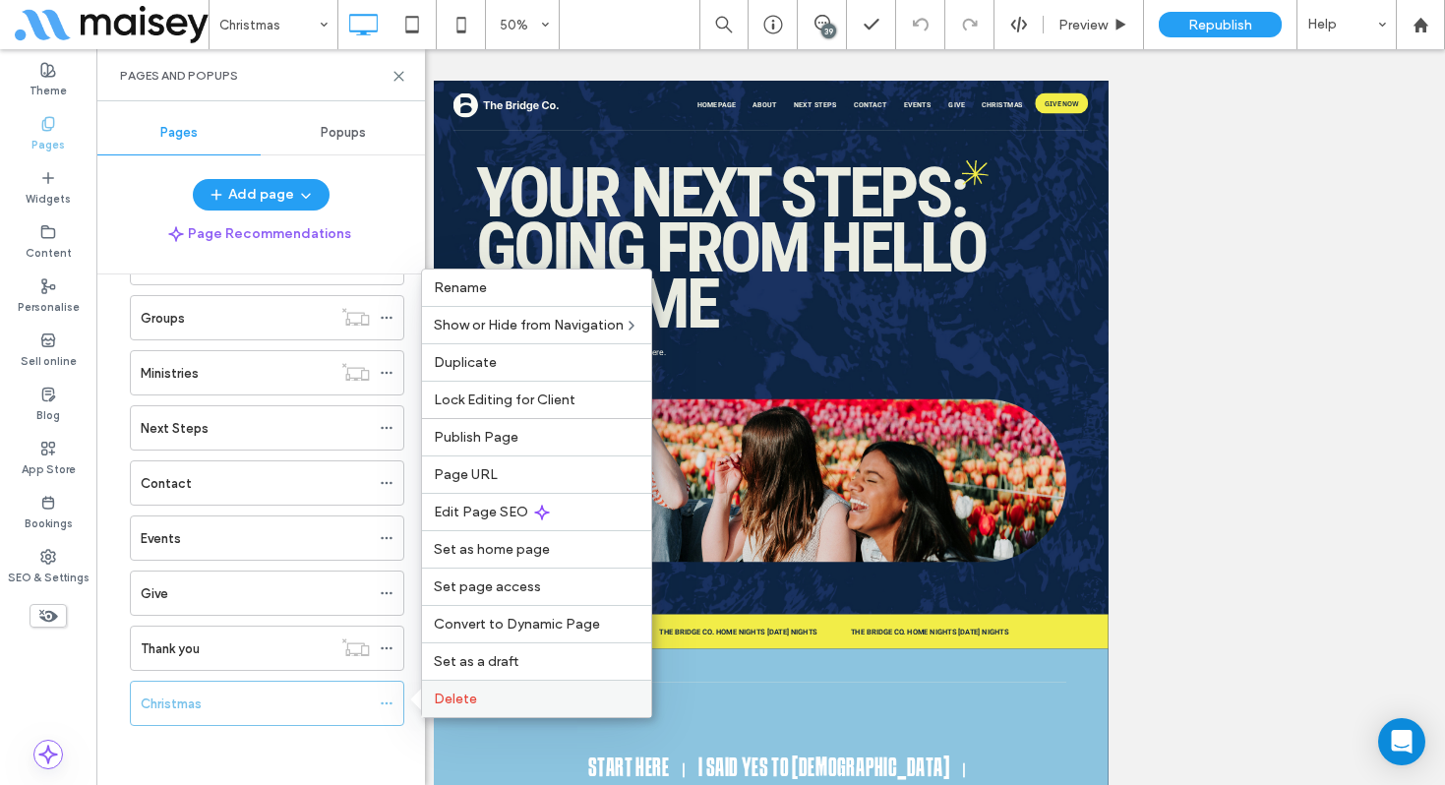
click at [457, 702] on span "Delete" at bounding box center [455, 699] width 43 height 17
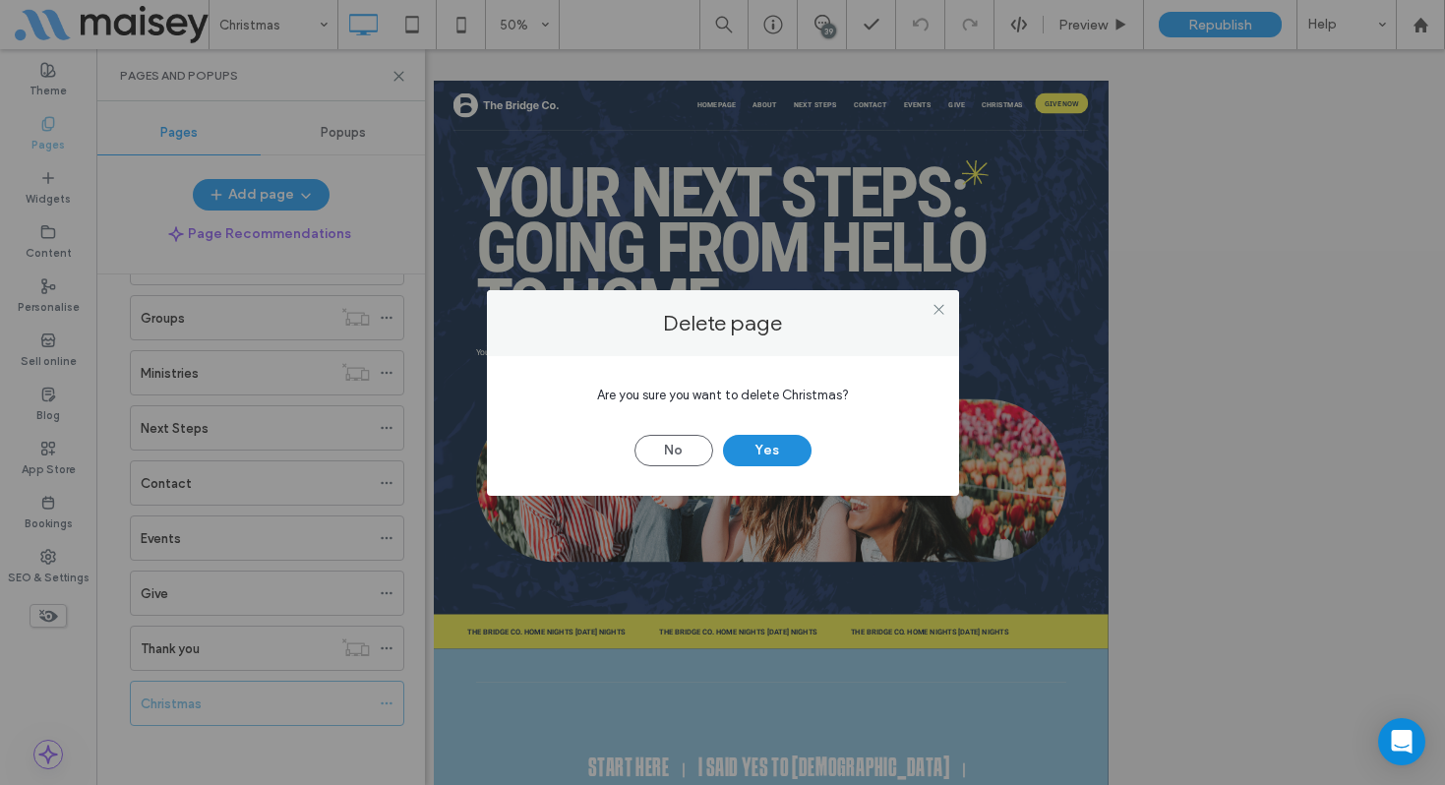
drag, startPoint x: 760, startPoint y: 452, endPoint x: 754, endPoint y: 442, distance: 12.3
click at [760, 451] on button "Yes" at bounding box center [767, 450] width 89 height 31
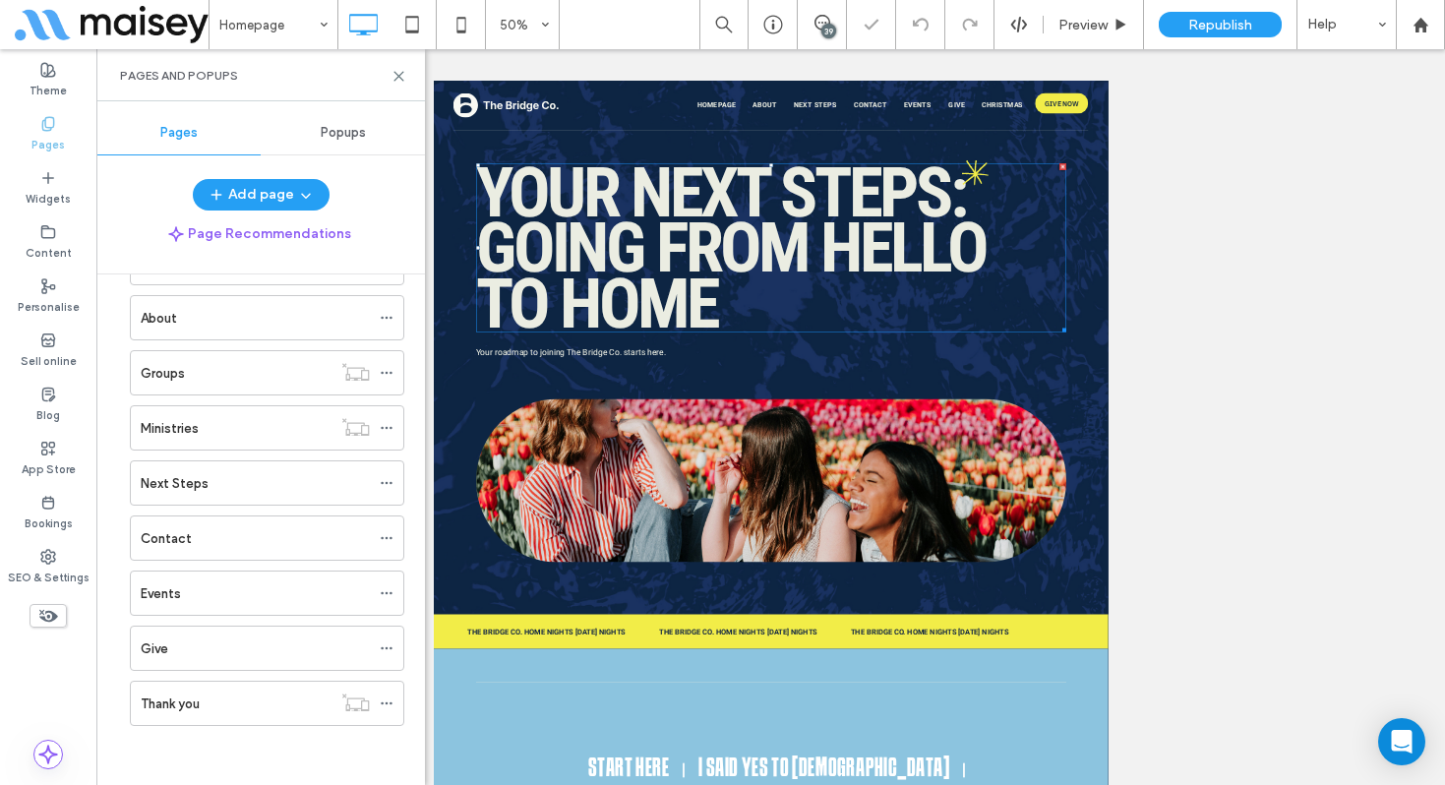
scroll to position [123, 0]
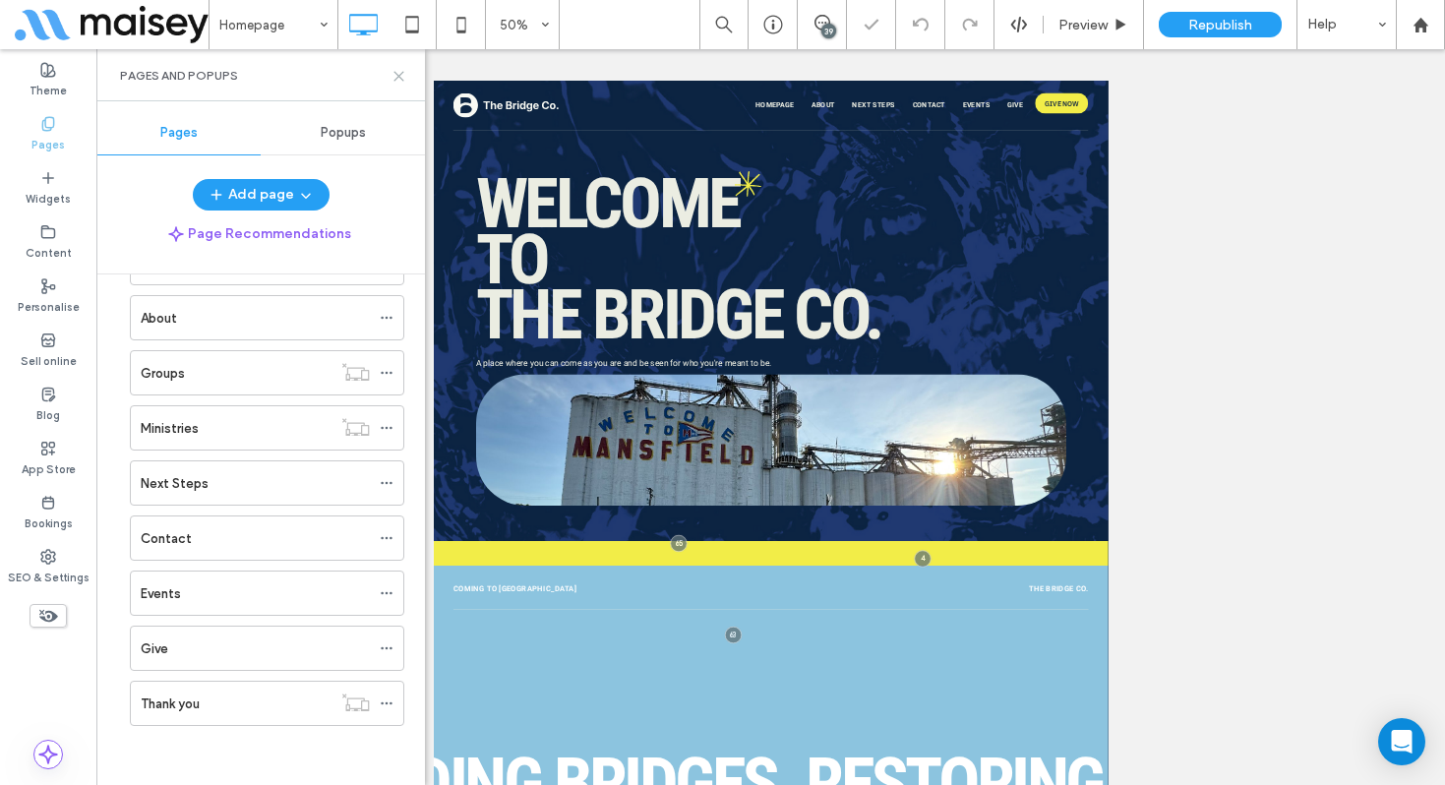
click at [396, 74] on use at bounding box center [398, 76] width 9 height 9
